Goal: Task Accomplishment & Management: Complete application form

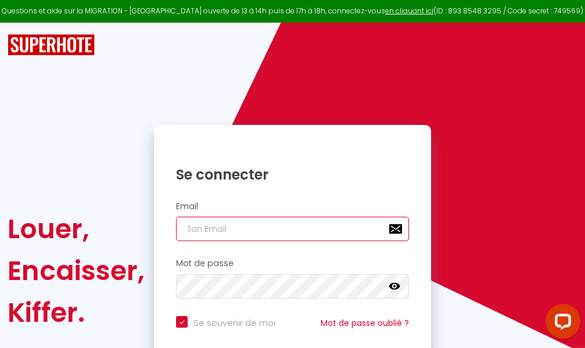
click at [271, 227] on input "email" at bounding box center [292, 229] width 233 height 24
type input "m"
checkbox input "true"
type input "ma"
checkbox input "true"
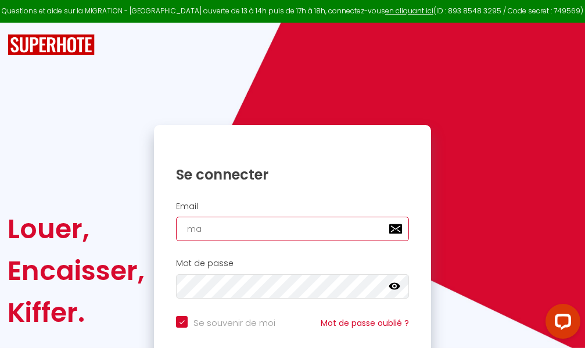
type input "mar"
checkbox input "true"
type input "marc"
checkbox input "true"
type input "marcd"
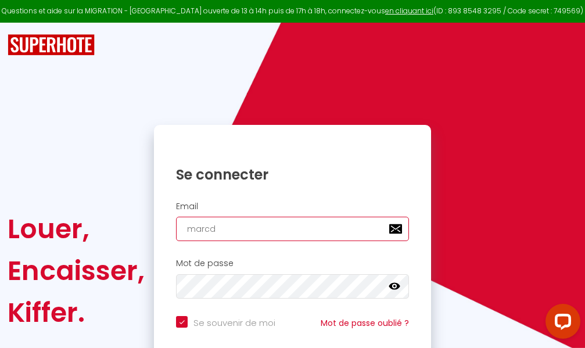
checkbox input "true"
type input "marcdp"
checkbox input "true"
type input "marcdpo"
checkbox input "true"
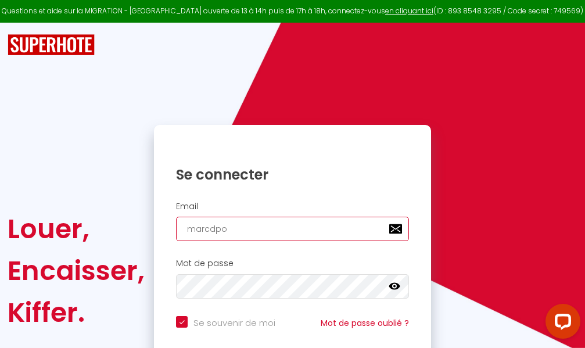
type input "marcdpoz"
checkbox input "true"
type input "marcdpoz."
checkbox input "true"
type input "marcdpoz.l"
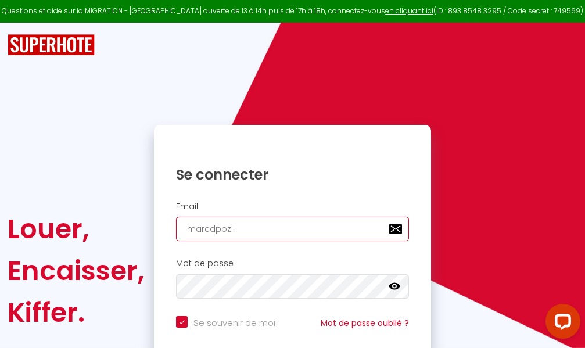
checkbox input "true"
type input "marcdpoz.lo"
checkbox input "true"
type input "marcdpoz.loc"
checkbox input "true"
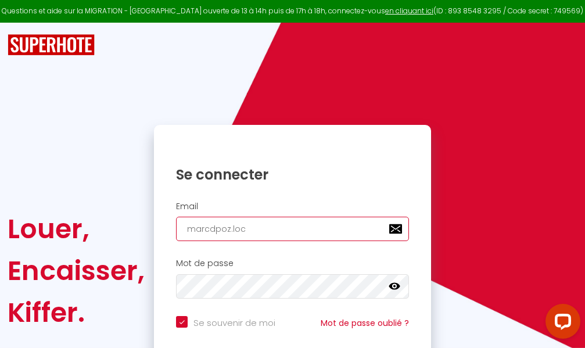
type input "marcdpoz.loca"
checkbox input "true"
type input "marcdpoz.locat"
checkbox input "true"
type input "marcdpoz.locati"
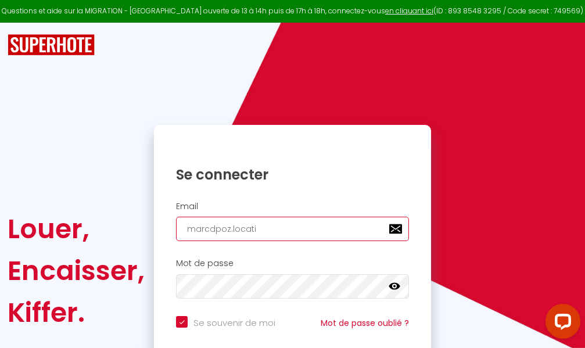
checkbox input "true"
type input "marcdpoz.locatio"
checkbox input "true"
type input "marcdpoz.location"
checkbox input "true"
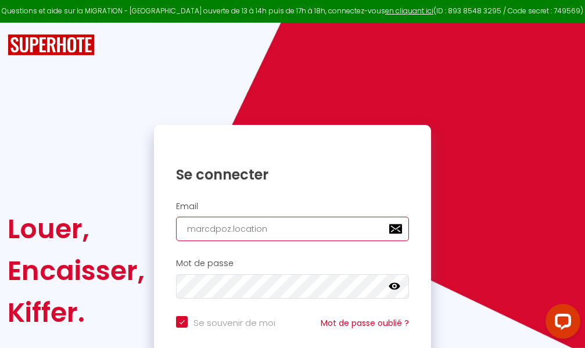
type input "marcdpoz.location@"
checkbox input "true"
type input "marcdpoz.location@g"
checkbox input "true"
type input "marcdpoz.location@gm"
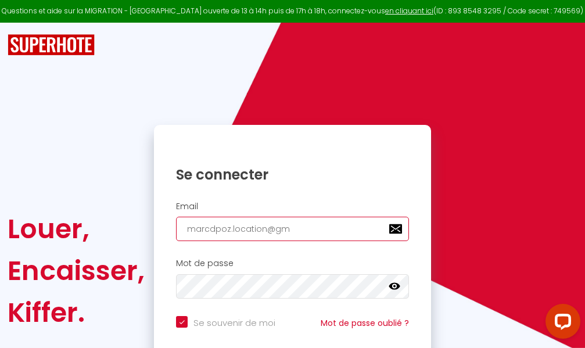
checkbox input "true"
type input "marcdpoz.location@gma"
checkbox input "true"
type input "marcdpoz.location@gmai"
checkbox input "true"
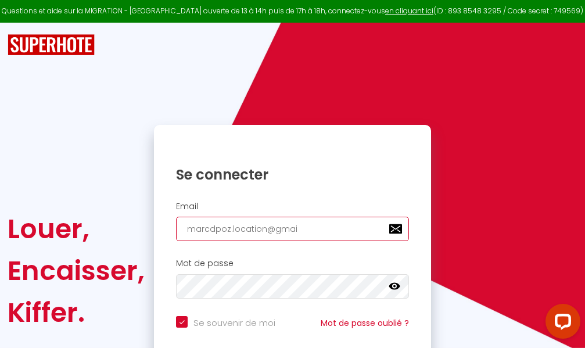
type input "[EMAIL_ADDRESS]"
checkbox input "true"
type input "[EMAIL_ADDRESS]."
checkbox input "true"
type input "marcdpoz.location@gmail.c"
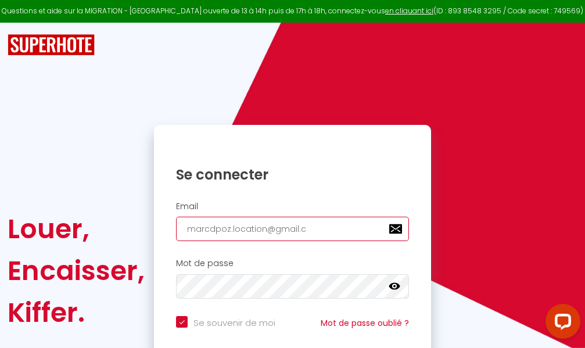
checkbox input "true"
type input "[EMAIL_ADDRESS][DOMAIN_NAME]"
checkbox input "true"
type input "[EMAIL_ADDRESS][DOMAIN_NAME]"
checkbox input "true"
